Goal: Communication & Community: Answer question/provide support

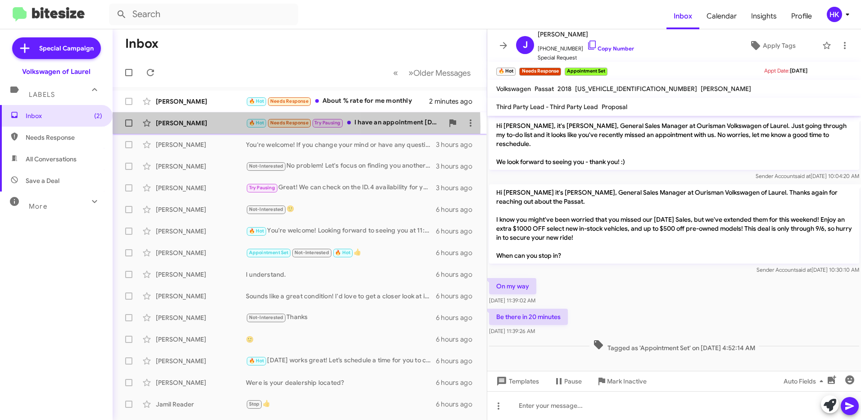
click at [192, 127] on div "[PERSON_NAME]" at bounding box center [201, 122] width 90 height 9
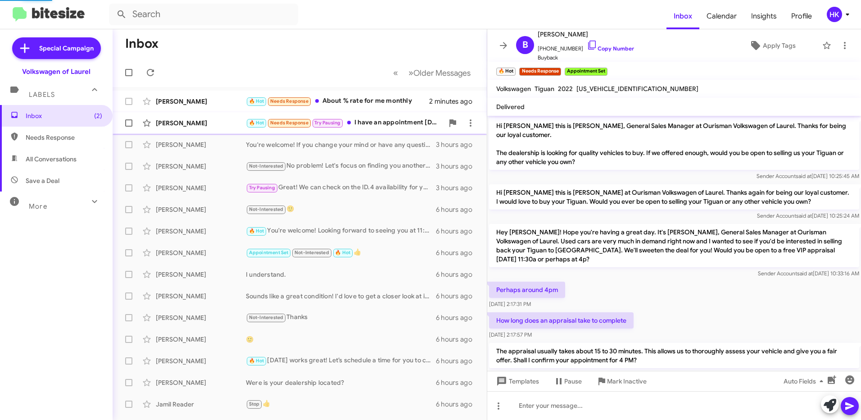
scroll to position [65, 0]
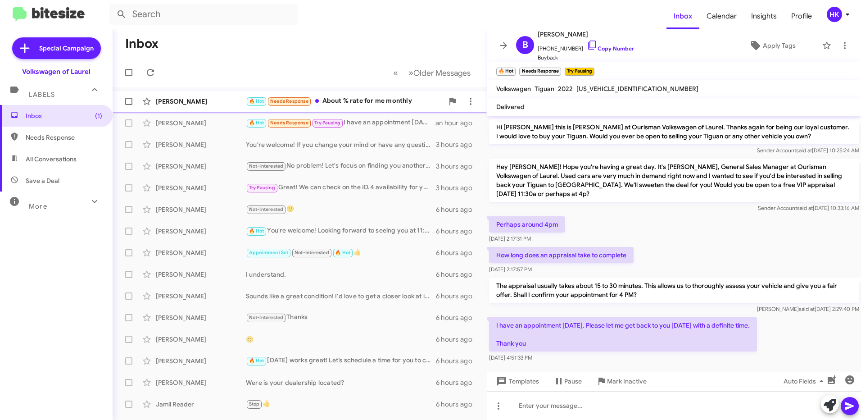
click at [360, 102] on div "🔥 Hot Needs Response About % rate for me monthly" at bounding box center [345, 101] width 198 height 10
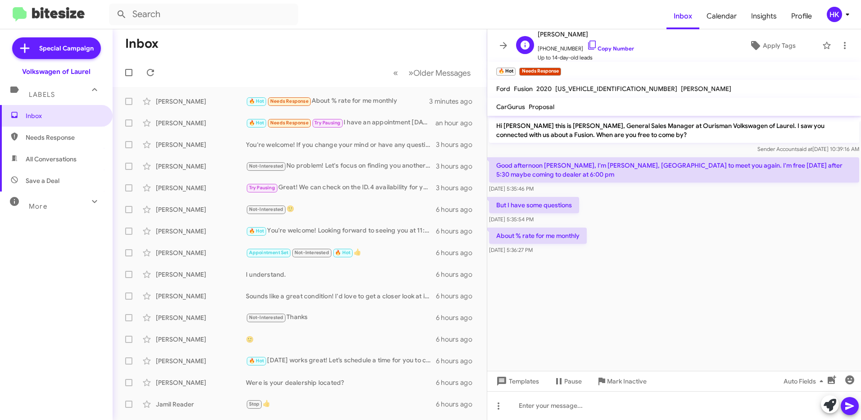
click at [567, 35] on span "[PERSON_NAME]" at bounding box center [586, 34] width 96 height 11
click at [533, 409] on div at bounding box center [674, 405] width 374 height 29
click at [848, 407] on icon at bounding box center [849, 406] width 9 height 8
